Goal: Task Accomplishment & Management: Manage account settings

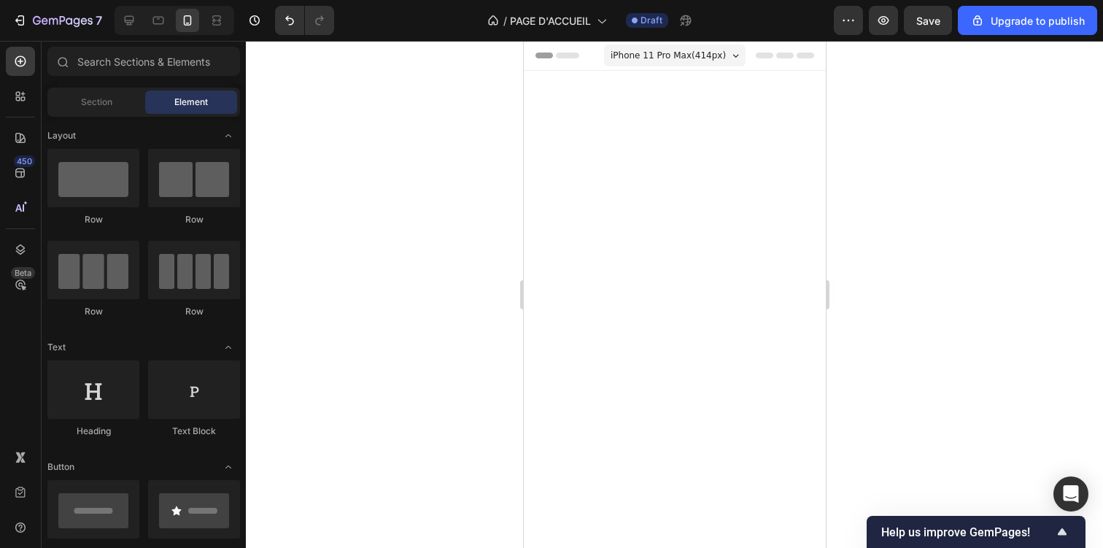
scroll to position [864, 0]
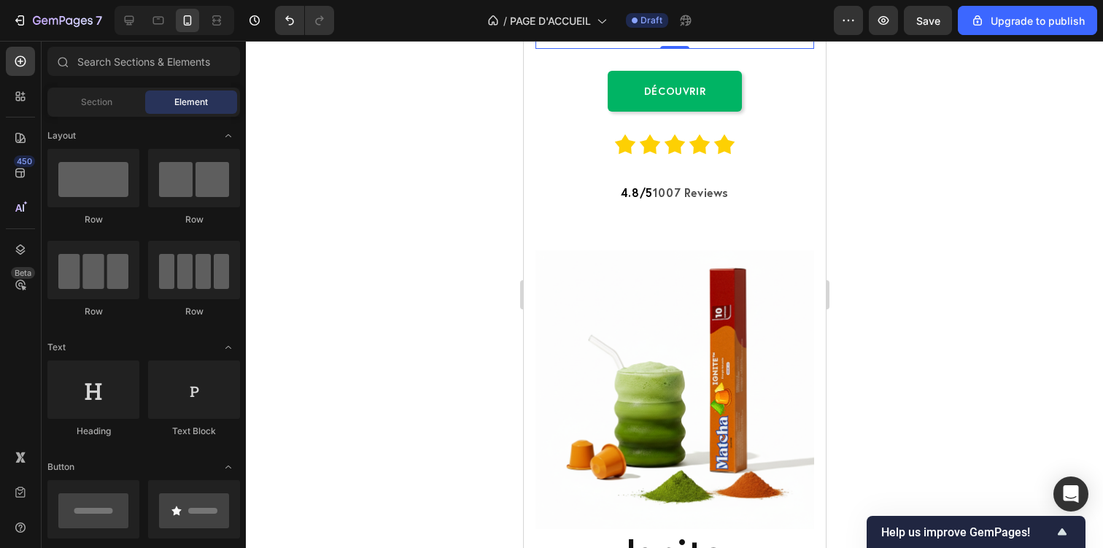
click at [613, 39] on span "Restez concentré, retenez mieux." at bounding box center [673, 29] width 266 height 22
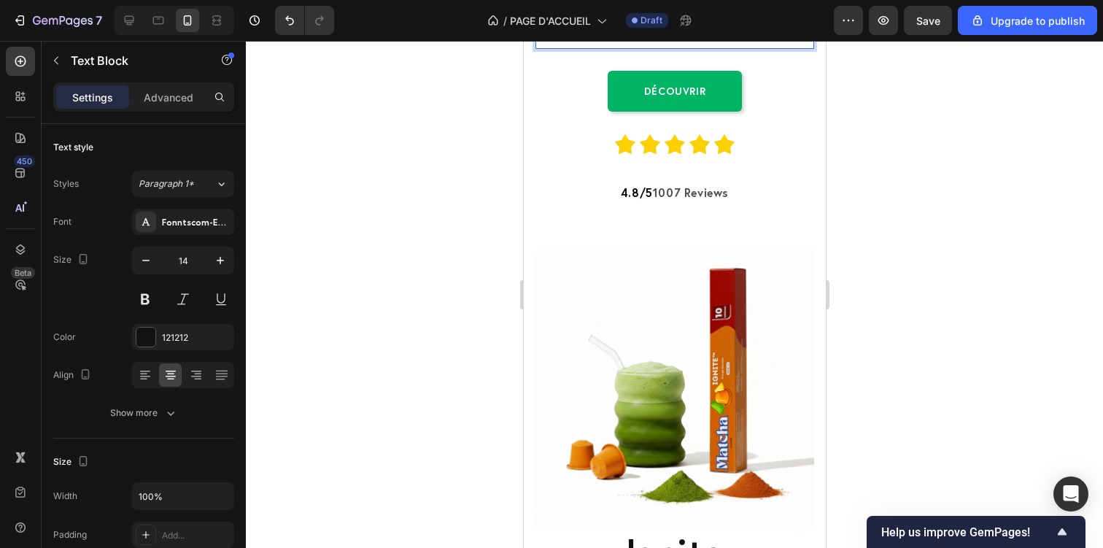
click at [613, 39] on span "Restez concentré, retenez mieux." at bounding box center [673, 29] width 266 height 22
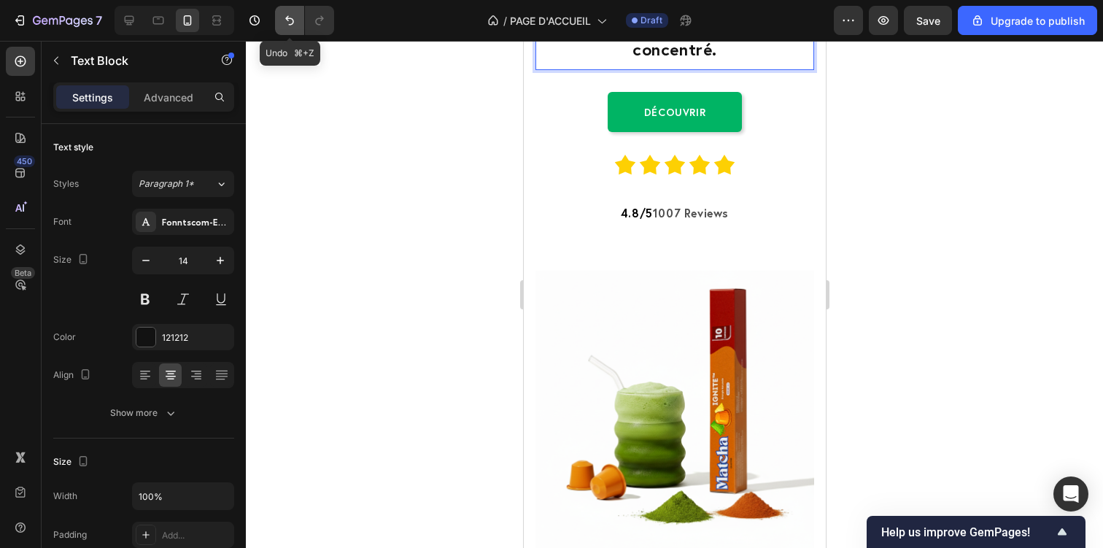
click at [284, 24] on icon "Undo/Redo" at bounding box center [289, 20] width 15 height 15
click at [324, 24] on icon "Undo/Redo" at bounding box center [319, 20] width 15 height 15
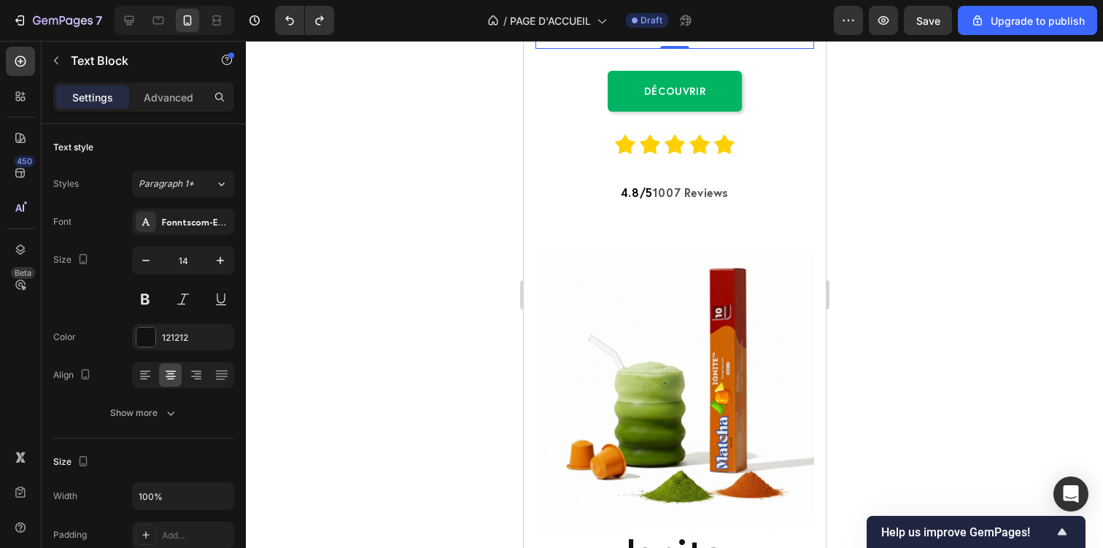
click at [373, 193] on div at bounding box center [674, 294] width 857 height 507
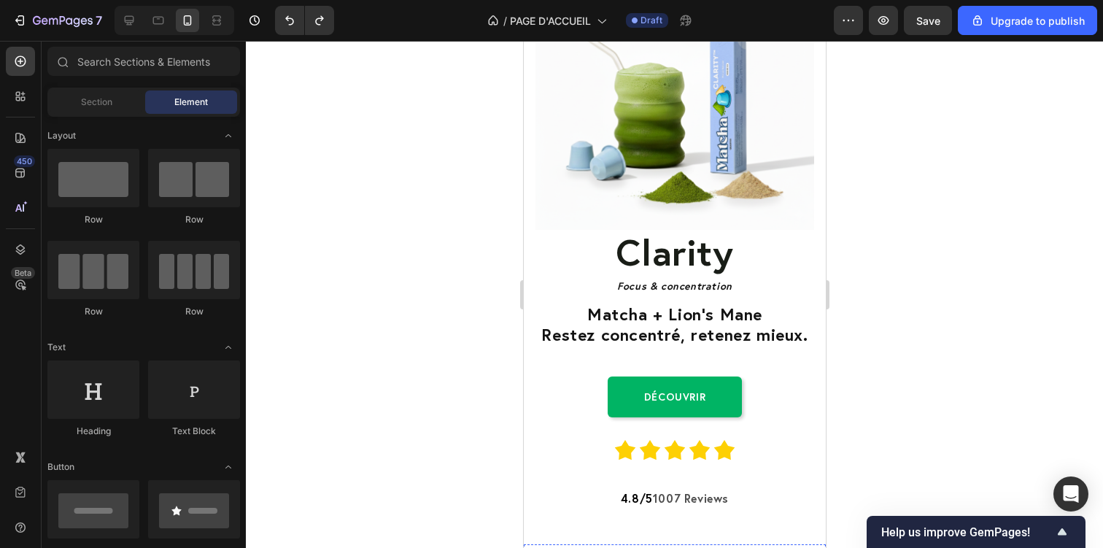
scroll to position [817, 0]
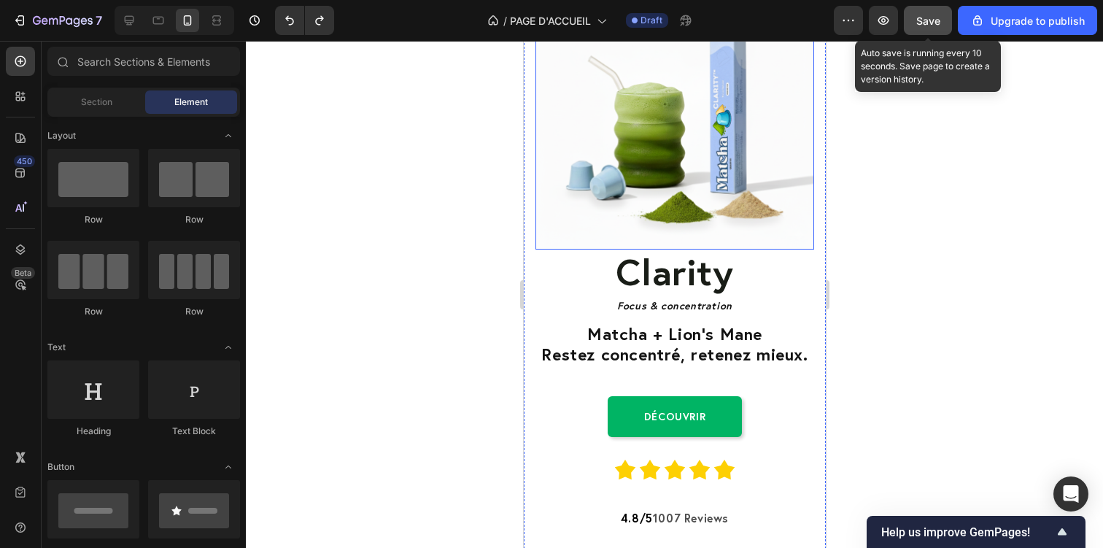
click at [936, 25] on span "Save" at bounding box center [928, 21] width 24 height 12
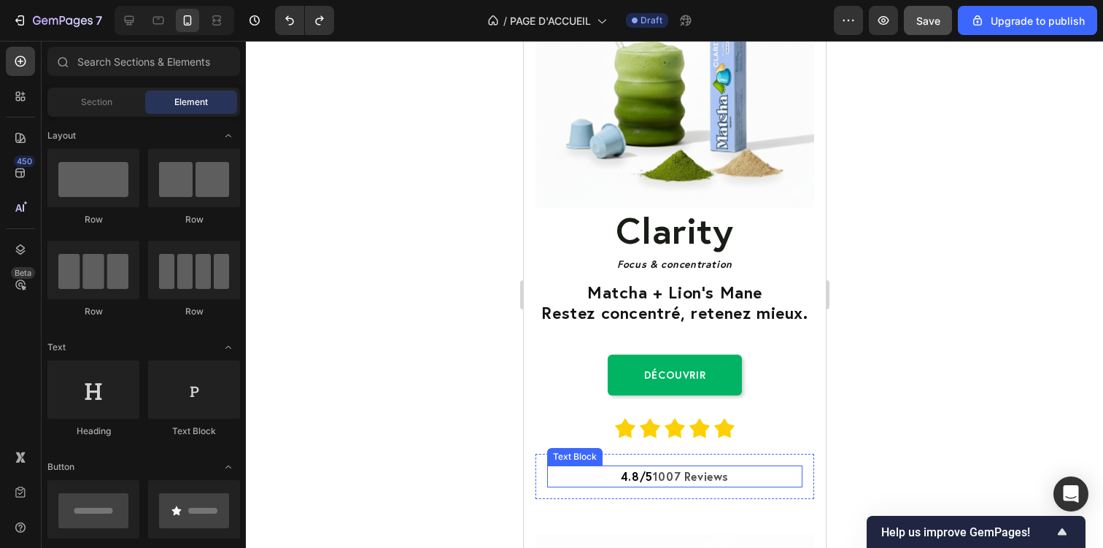
scroll to position [861, 0]
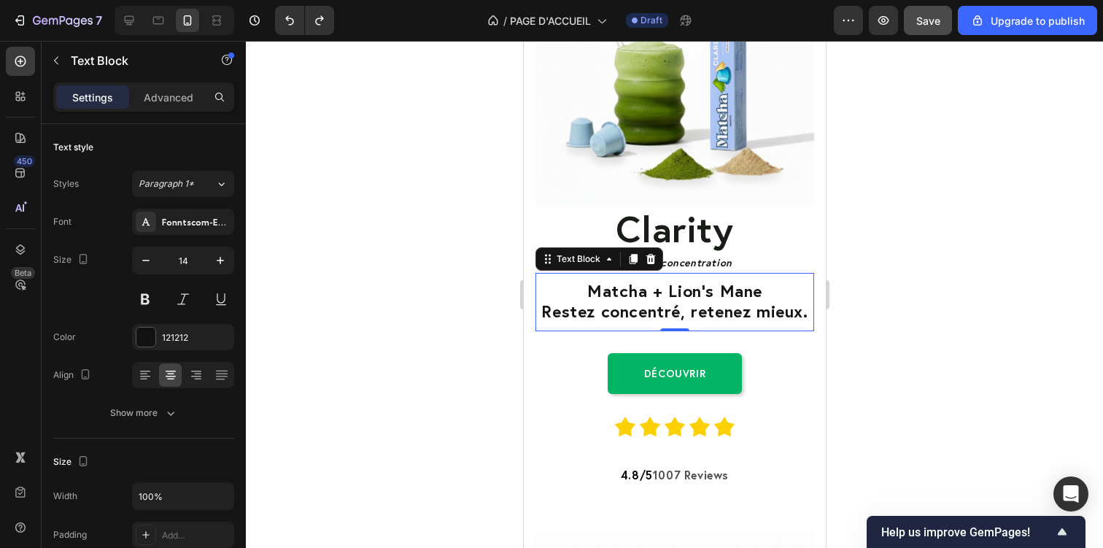
click at [642, 314] on span "Restez concentré, retenez mieux." at bounding box center [673, 311] width 266 height 22
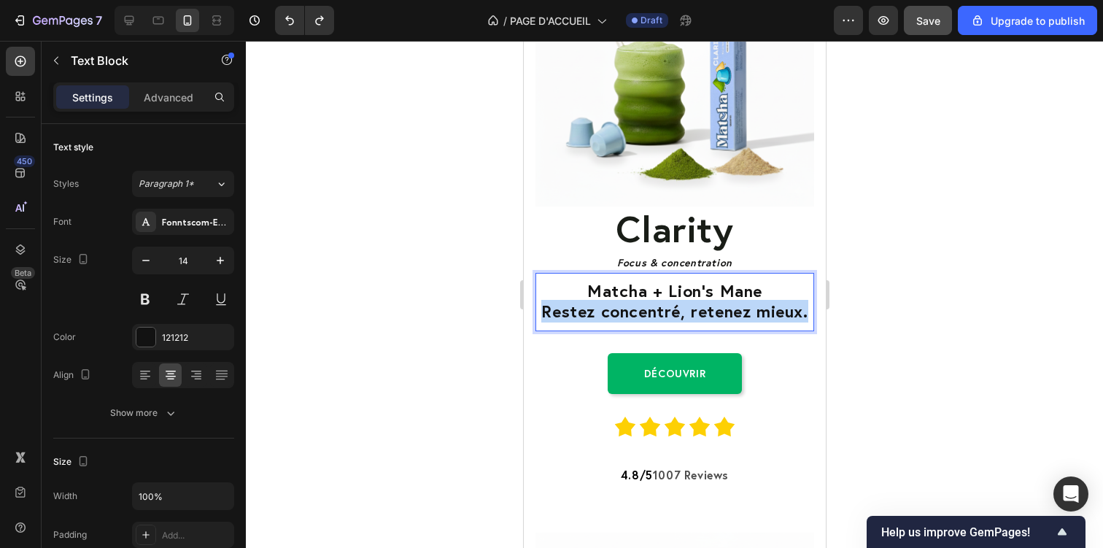
click at [642, 314] on span "Restez concentré, retenez mieux." at bounding box center [673, 311] width 266 height 22
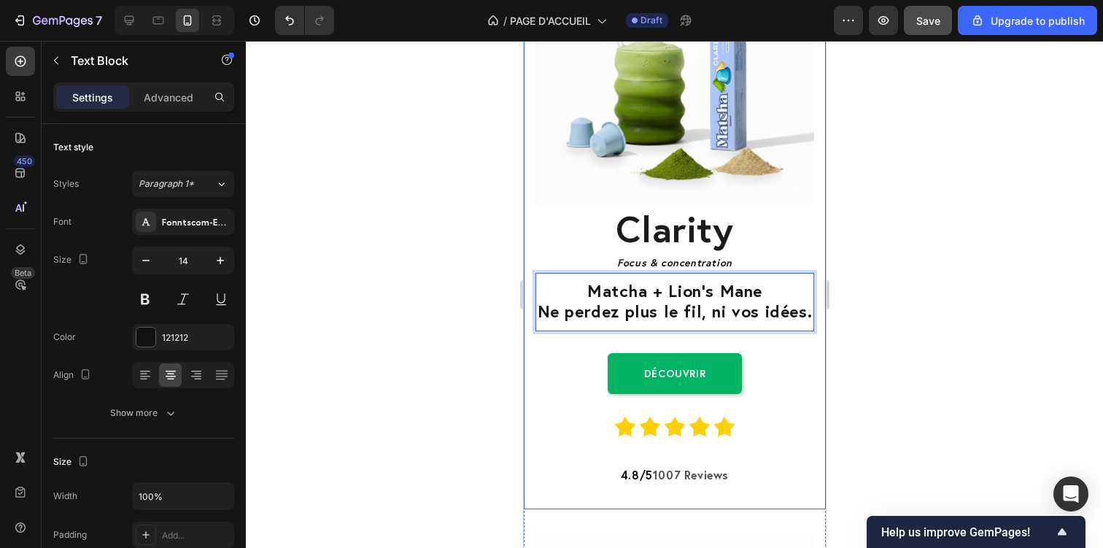
click at [932, 313] on div at bounding box center [674, 294] width 857 height 507
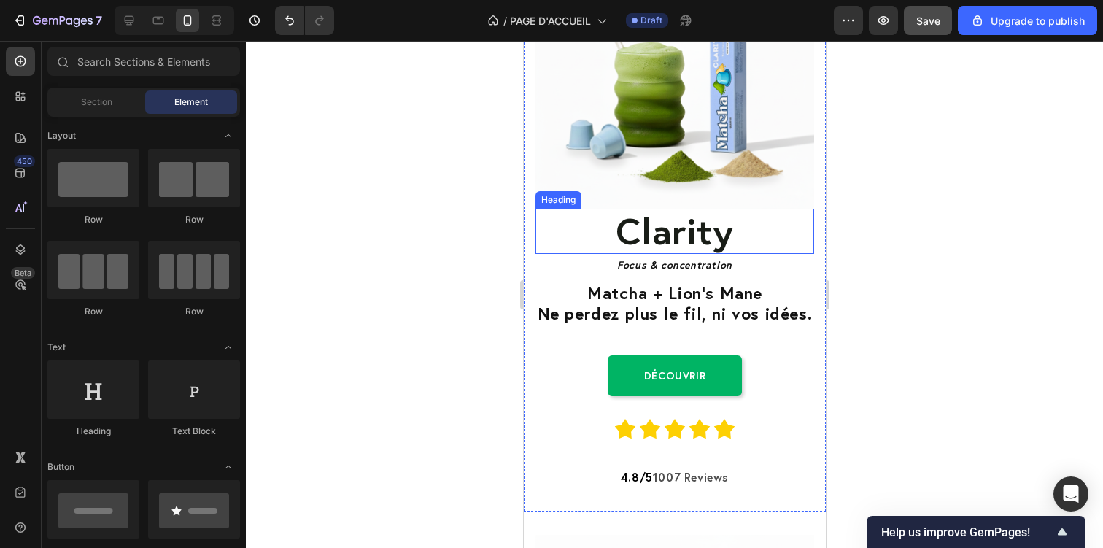
scroll to position [861, 0]
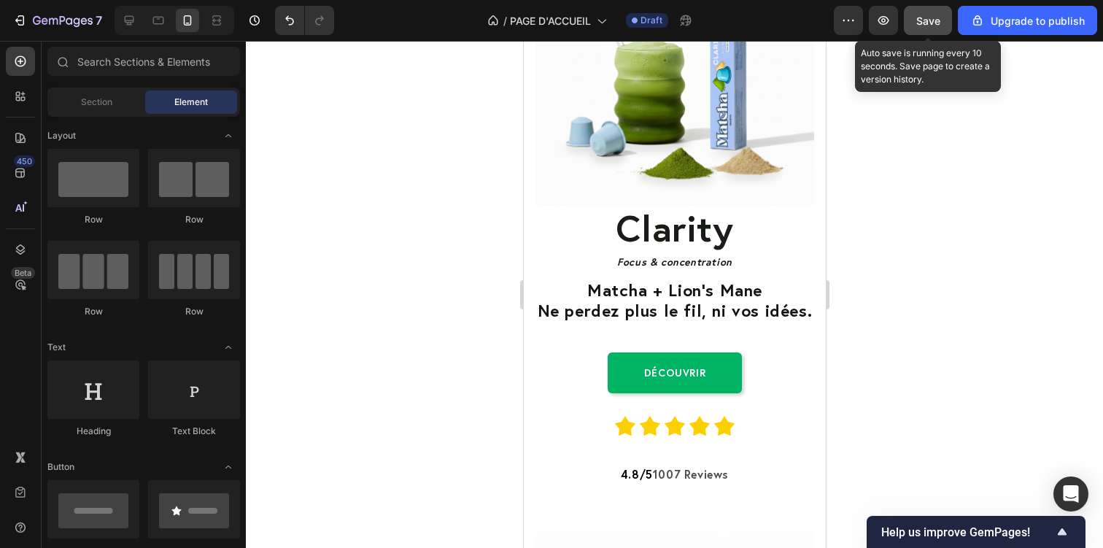
click at [923, 16] on span "Save" at bounding box center [928, 21] width 24 height 12
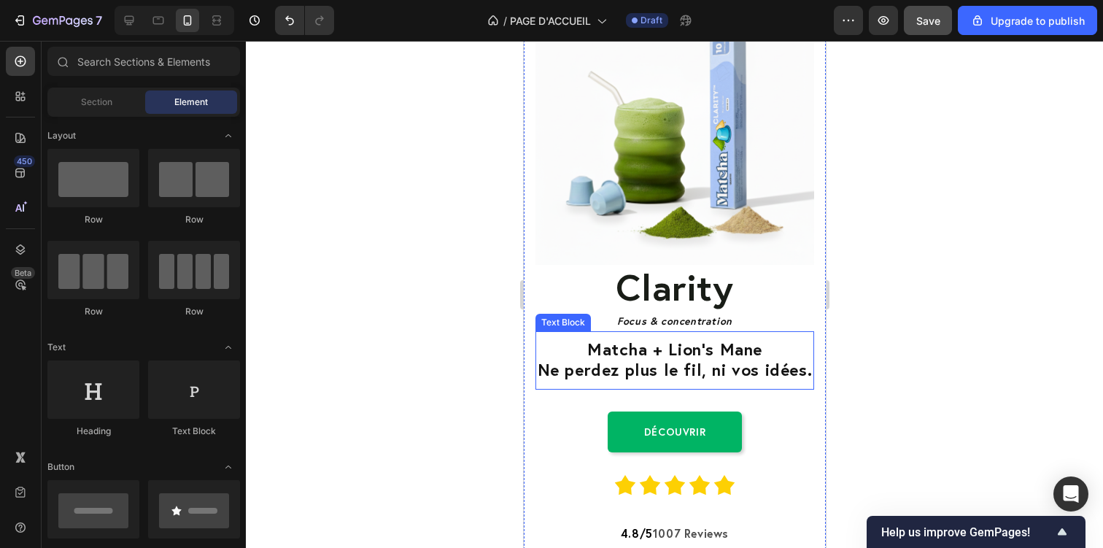
scroll to position [772, 0]
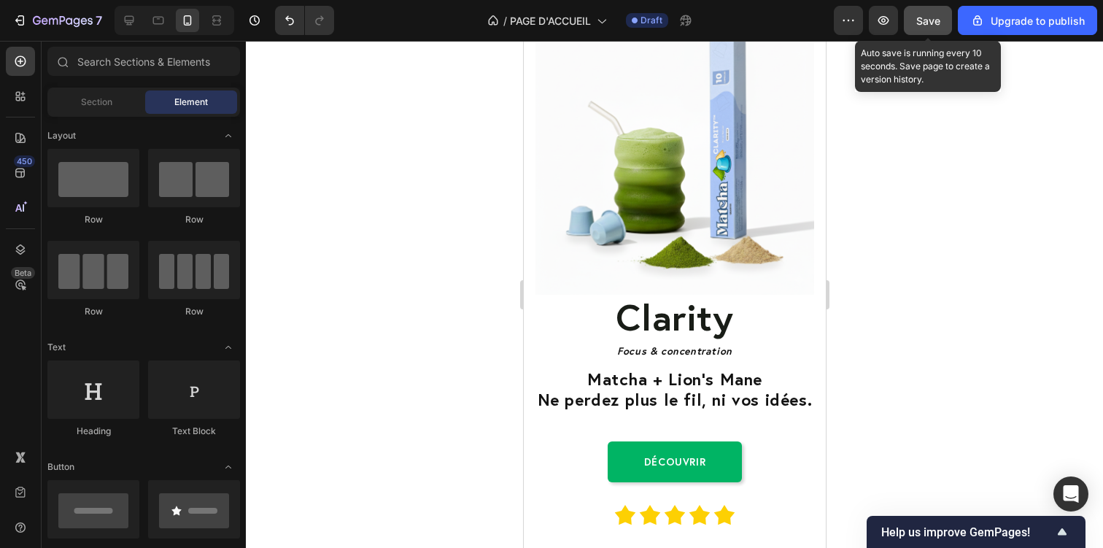
click at [924, 15] on span "Save" at bounding box center [928, 21] width 24 height 12
